Goal: Information Seeking & Learning: Learn about a topic

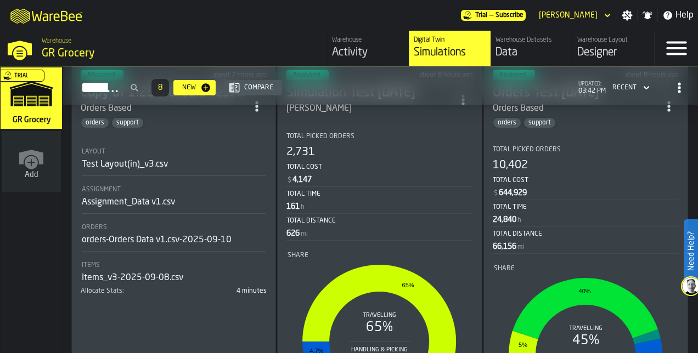
scroll to position [442, 0]
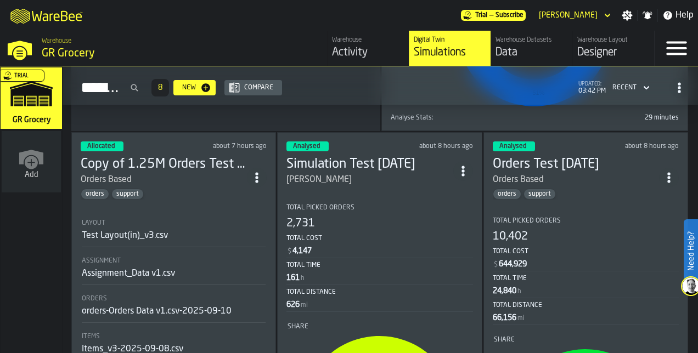
click at [551, 156] on h3 "Orders Test [DATE]" at bounding box center [576, 165] width 166 height 18
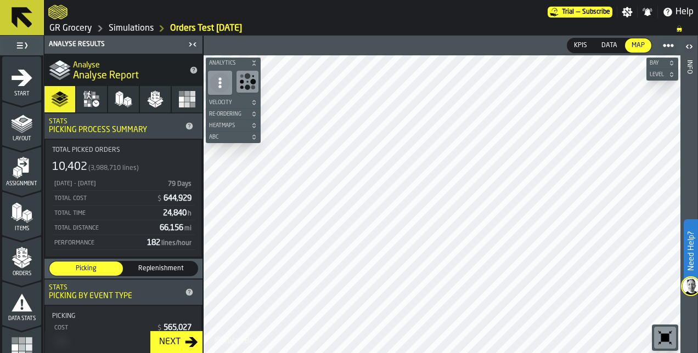
click at [179, 105] on rect "button" at bounding box center [181, 105] width 5 height 5
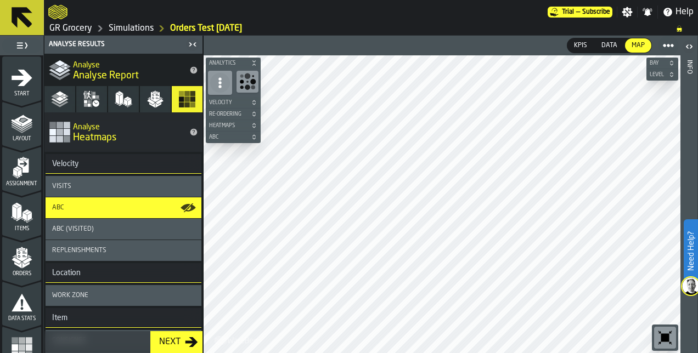
drag, startPoint x: 109, startPoint y: 186, endPoint x: 226, endPoint y: 119, distance: 135.2
click at [109, 186] on div "Visits" at bounding box center [123, 187] width 143 height 8
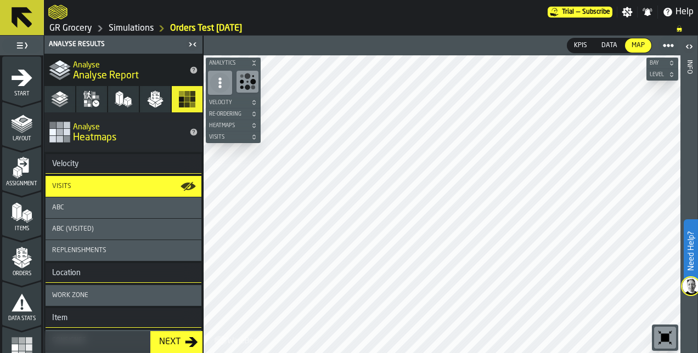
click at [247, 78] on circle "button-toolbar-undefined" at bounding box center [248, 77] width 6 height 6
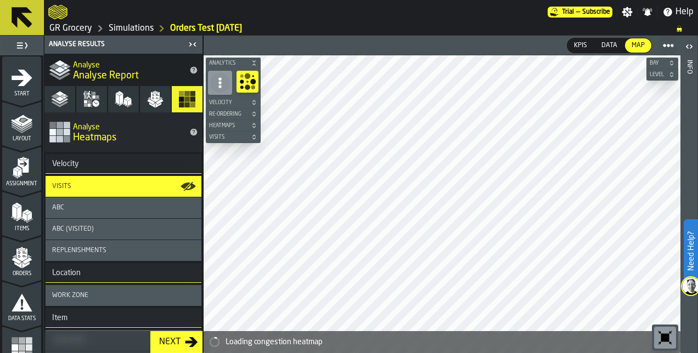
click at [216, 86] on icon at bounding box center [220, 82] width 11 height 11
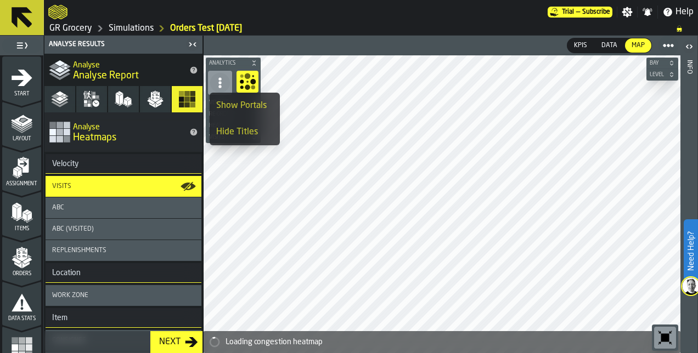
click at [257, 59] on button "Analytics" at bounding box center [233, 63] width 55 height 11
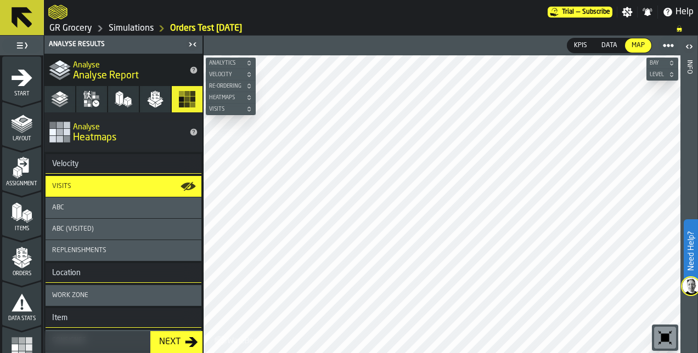
click at [254, 63] on button "Analytics" at bounding box center [231, 63] width 50 height 11
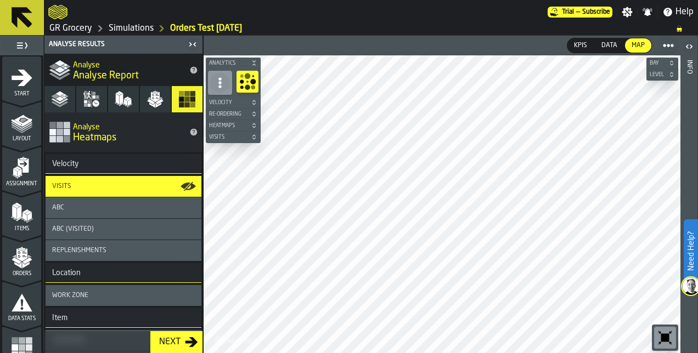
click at [254, 63] on icon "button-" at bounding box center [254, 63] width 7 height 7
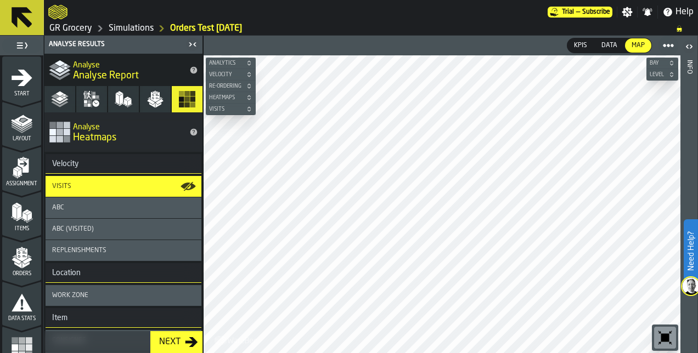
click at [254, 63] on button "Analytics" at bounding box center [231, 63] width 50 height 11
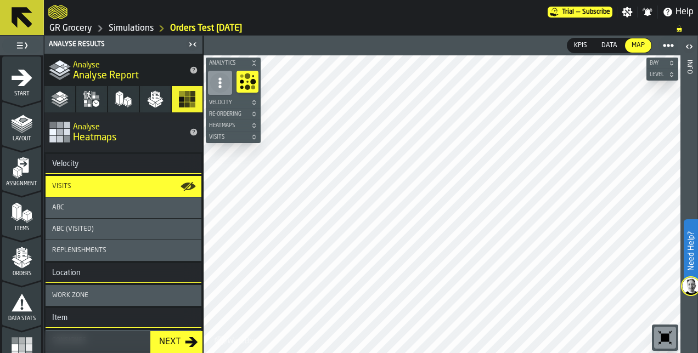
click at [255, 124] on icon "button-" at bounding box center [253, 124] width 3 height 2
click at [255, 124] on icon "button-" at bounding box center [254, 125] width 7 height 7
click at [251, 102] on icon "button-" at bounding box center [254, 102] width 7 height 7
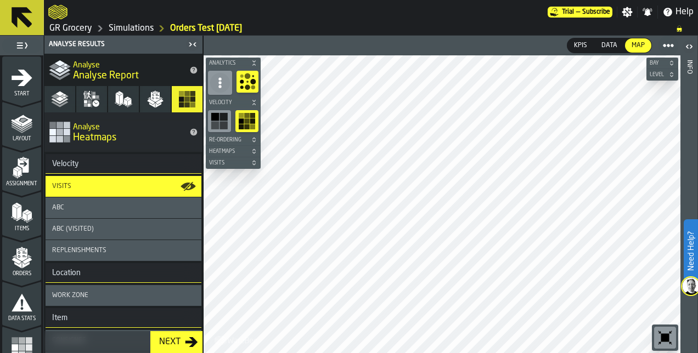
click at [251, 102] on icon "button-" at bounding box center [254, 102] width 7 height 7
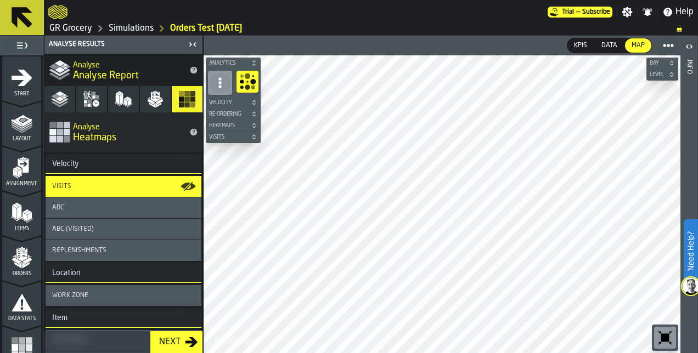
click at [253, 97] on button "Velocity" at bounding box center [233, 102] width 55 height 11
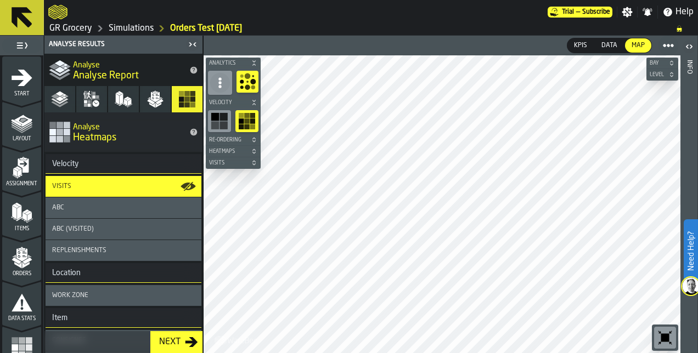
click at [222, 120] on rect "button-toolbar-undefined" at bounding box center [223, 117] width 8 height 8
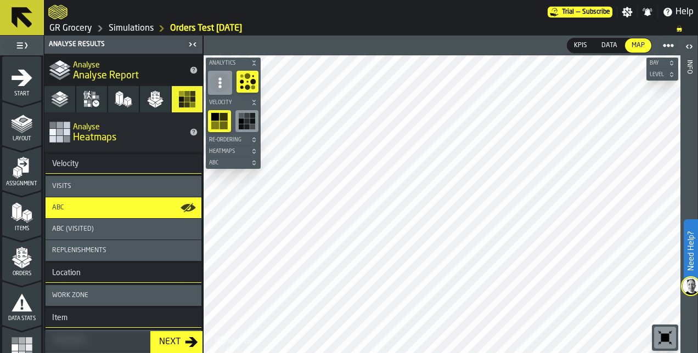
click at [121, 187] on div "Visits" at bounding box center [123, 187] width 143 height 8
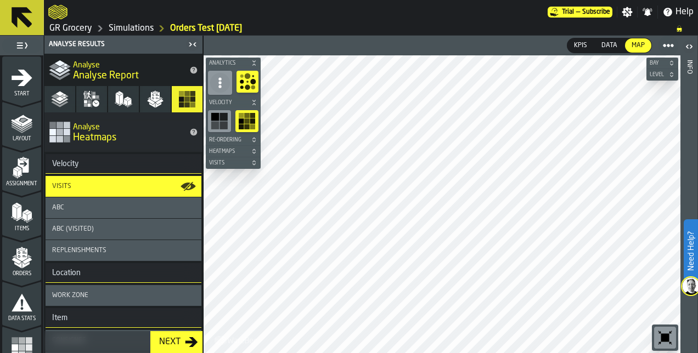
click at [185, 187] on icon "button-toggle-Show on Map" at bounding box center [188, 186] width 15 height 15
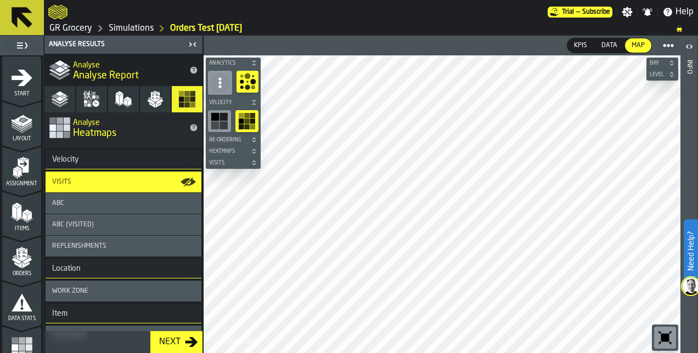
scroll to position [3, 0]
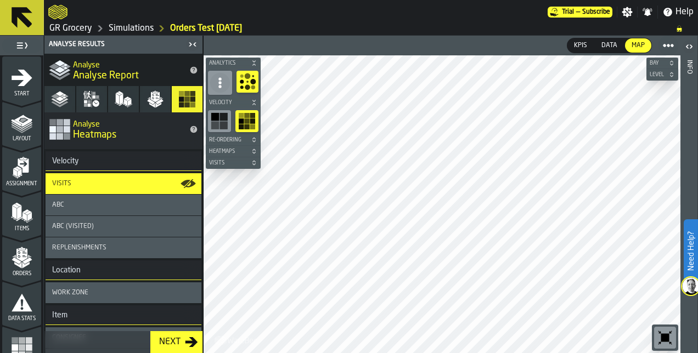
click at [253, 98] on button "Velocity" at bounding box center [233, 102] width 55 height 11
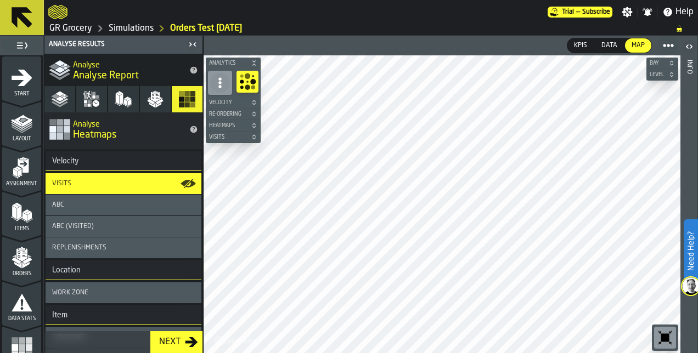
click at [255, 58] on button "Analytics" at bounding box center [233, 63] width 55 height 11
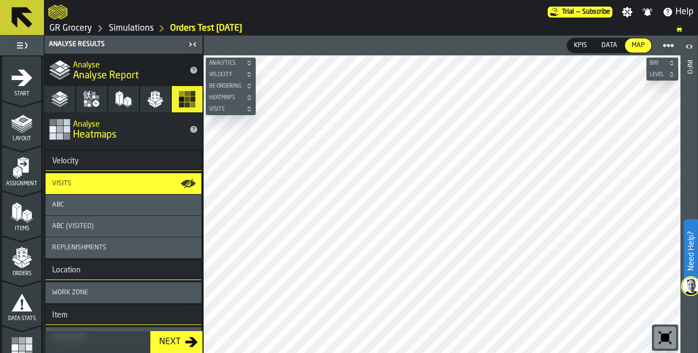
click at [248, 113] on button "Visits" at bounding box center [231, 109] width 50 height 11
click at [248, 110] on icon "button-" at bounding box center [249, 109] width 7 height 7
click at [248, 110] on icon "button-" at bounding box center [248, 110] width 3 height 2
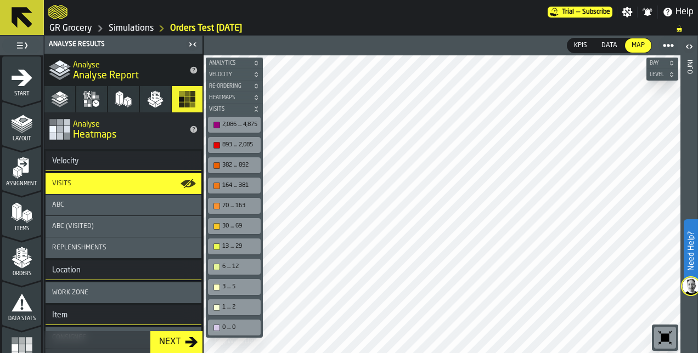
click at [217, 125] on div "button-toolbar-undefined" at bounding box center [216, 125] width 7 height 7
click at [216, 143] on div "button-toolbar-undefined" at bounding box center [216, 145] width 7 height 7
click at [216, 165] on div "button-toolbar-undefined" at bounding box center [216, 165] width 7 height 7
click at [216, 185] on div "button-toolbar-undefined" at bounding box center [216, 186] width 7 height 7
click at [217, 205] on div "button-toolbar-undefined" at bounding box center [216, 206] width 7 height 7
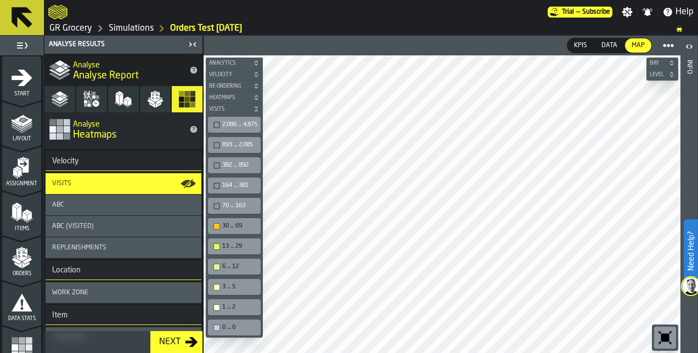
click at [217, 226] on div "button-toolbar-undefined" at bounding box center [216, 226] width 7 height 7
click at [215, 244] on div "button-toolbar-undefined" at bounding box center [216, 247] width 7 height 7
click at [216, 264] on div "button-toolbar-undefined" at bounding box center [216, 267] width 7 height 7
click at [216, 285] on div "button-toolbar-undefined" at bounding box center [216, 287] width 7 height 7
click at [217, 305] on div "button-toolbar-undefined" at bounding box center [216, 308] width 7 height 7
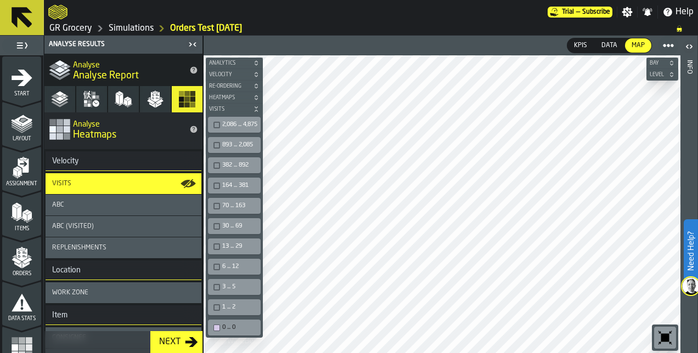
click at [217, 325] on div "button-toolbar-undefined" at bounding box center [216, 328] width 7 height 7
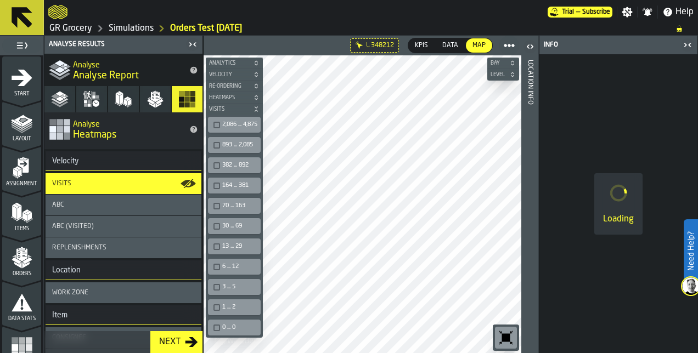
click at [216, 124] on div "button-toolbar-undefined" at bounding box center [216, 125] width 7 height 7
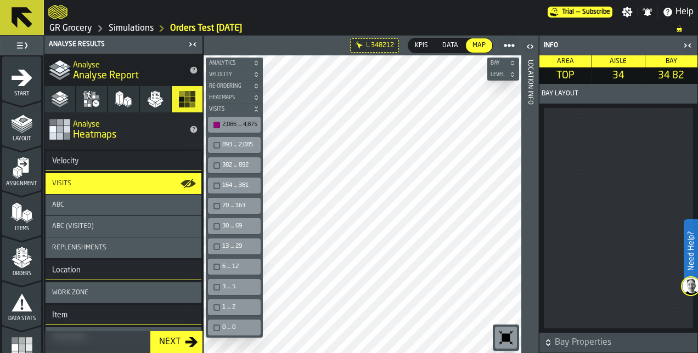
click at [690, 45] on icon "button-toggle-Close me" at bounding box center [687, 45] width 13 height 13
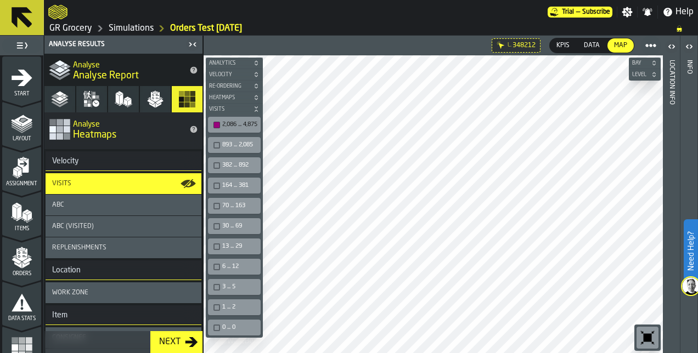
click at [88, 100] on icon "button" at bounding box center [92, 100] width 18 height 18
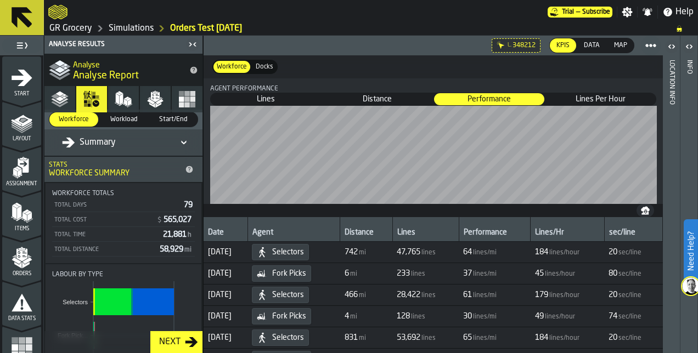
click at [56, 103] on polyline "button" at bounding box center [59, 105] width 17 height 6
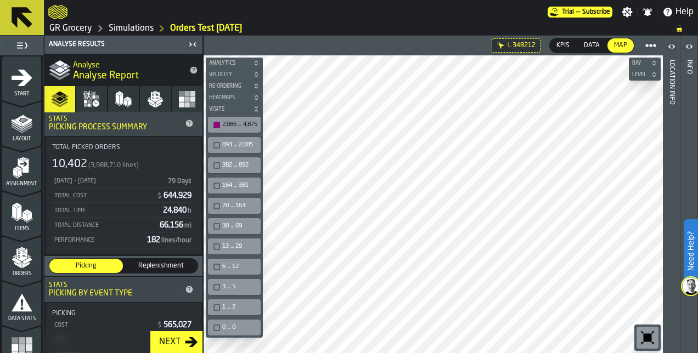
click at [214, 125] on div "button-toolbar-undefined" at bounding box center [216, 125] width 7 height 7
click at [512, 47] on span "348212" at bounding box center [523, 46] width 23 height 8
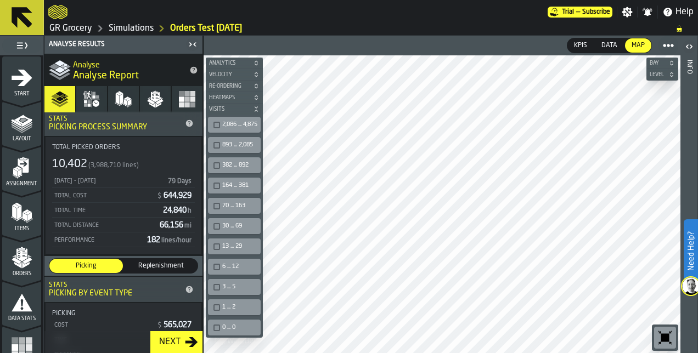
click at [90, 100] on icon "button" at bounding box center [92, 100] width 18 height 18
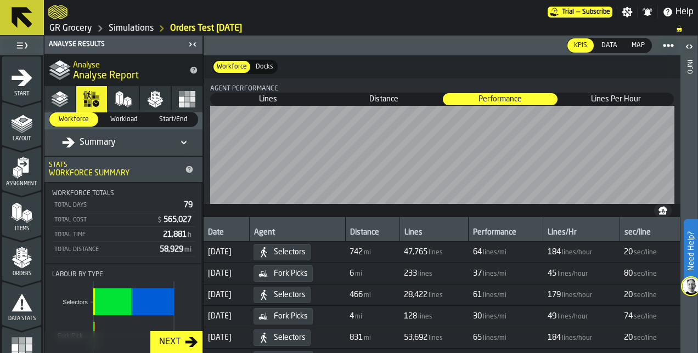
click at [125, 103] on polygon "button" at bounding box center [126, 102] width 4 height 7
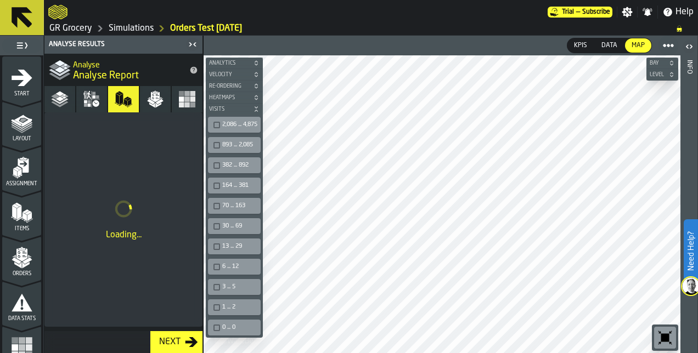
scroll to position [0, 0]
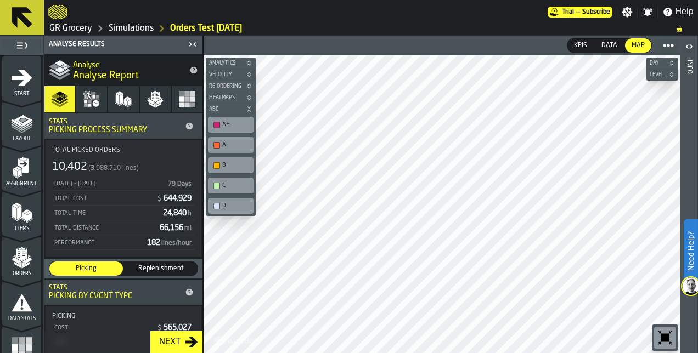
click at [125, 106] on icon "button" at bounding box center [124, 100] width 18 height 18
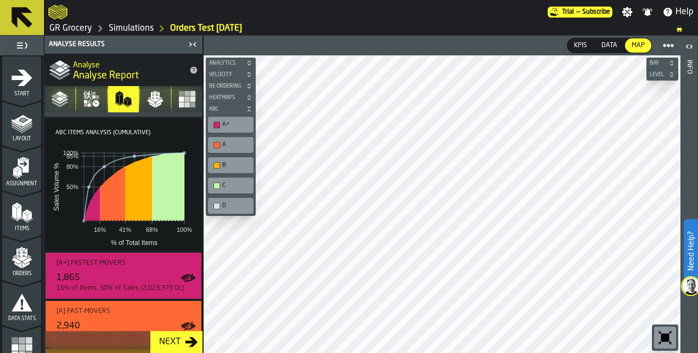
scroll to position [42, 0]
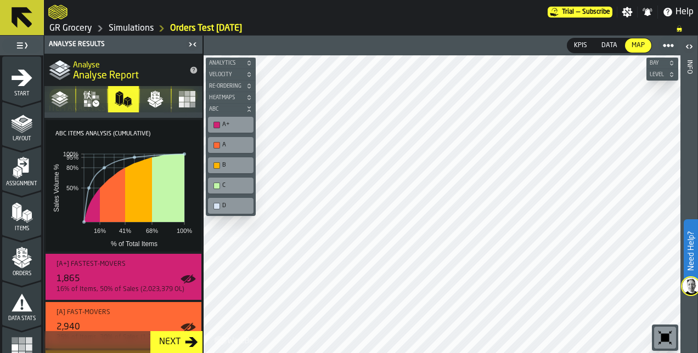
click at [217, 123] on div "button-toolbar-undefined" at bounding box center [216, 125] width 7 height 7
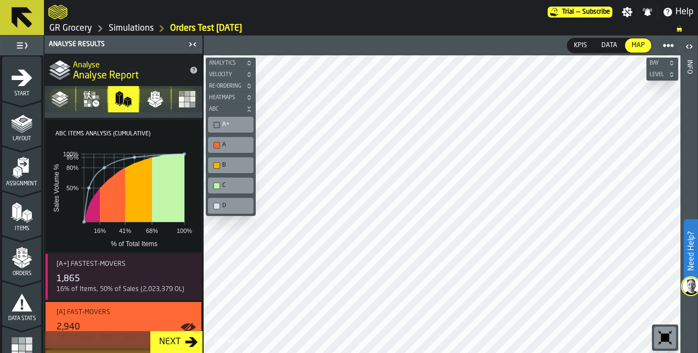
click at [216, 144] on div "button-toolbar-undefined" at bounding box center [216, 145] width 7 height 7
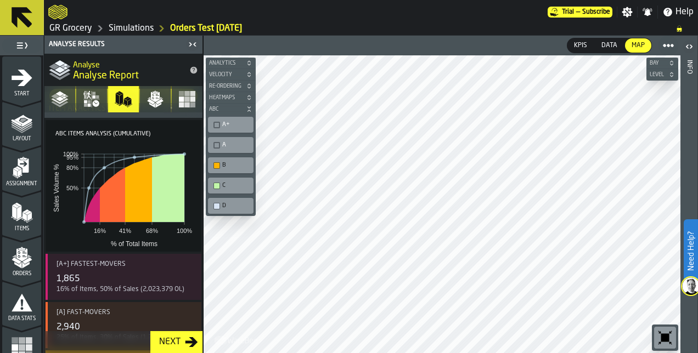
click at [215, 164] on div "button-toolbar-undefined" at bounding box center [216, 165] width 7 height 7
click at [216, 183] on div "button-toolbar-undefined" at bounding box center [216, 186] width 7 height 7
click at [309, 43] on header "KPIs KPIs Data Data Map Map" at bounding box center [442, 46] width 477 height 20
click at [249, 108] on icon "button-" at bounding box center [249, 109] width 7 height 7
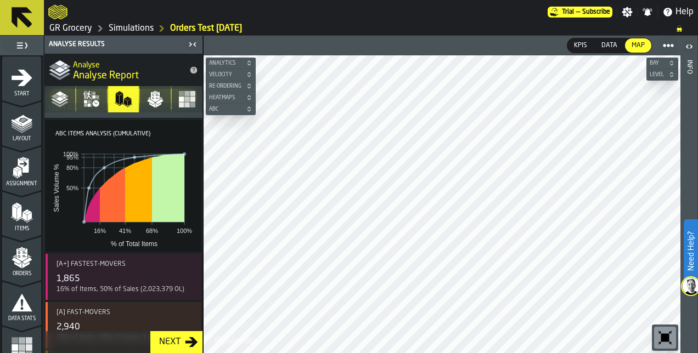
click at [249, 108] on icon "button-" at bounding box center [249, 109] width 7 height 7
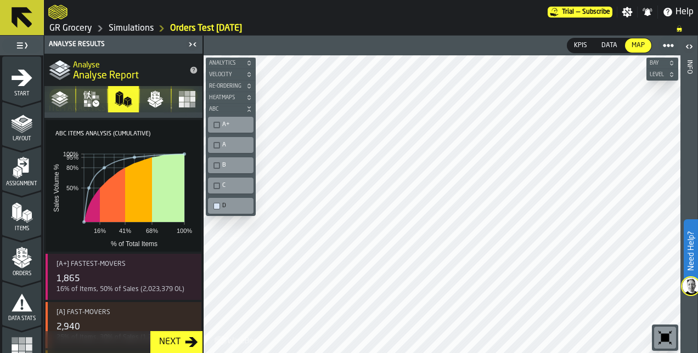
click at [216, 204] on div "button-toolbar-undefined" at bounding box center [216, 206] width 7 height 7
click at [215, 184] on div "button-toolbar-undefined" at bounding box center [216, 186] width 7 height 7
click at [442, 42] on header "KPIs KPIs Data Data Map Map" at bounding box center [442, 46] width 477 height 20
click at [218, 203] on div "button-toolbar-undefined" at bounding box center [216, 206] width 7 height 7
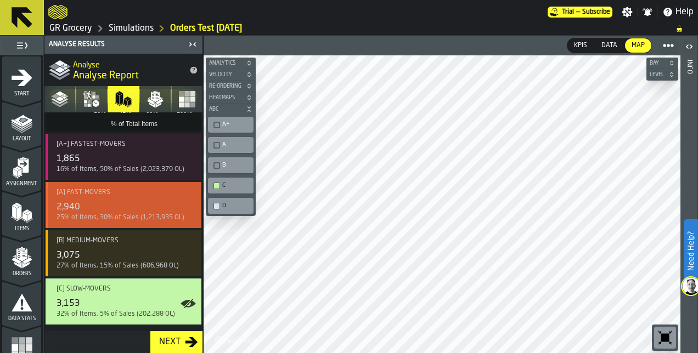
scroll to position [0, 0]
